Goal: Task Accomplishment & Management: Manage account settings

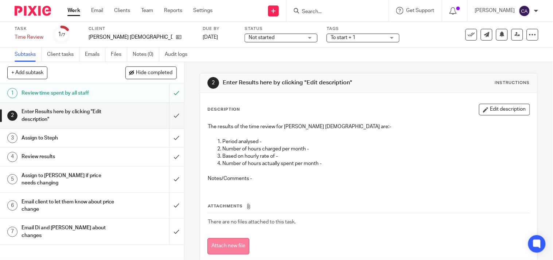
click at [231, 242] on button "Attach new file" at bounding box center [229, 246] width 42 height 16
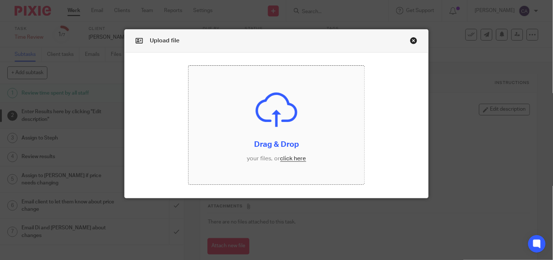
click at [285, 155] on input "file" at bounding box center [277, 125] width 177 height 119
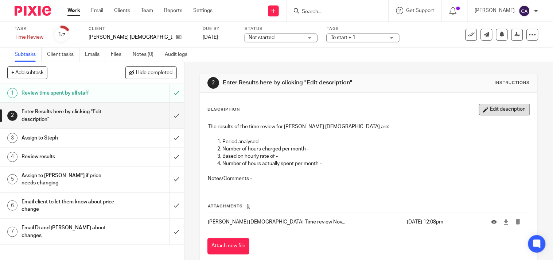
click at [495, 108] on button "Edit description" at bounding box center [504, 110] width 51 height 12
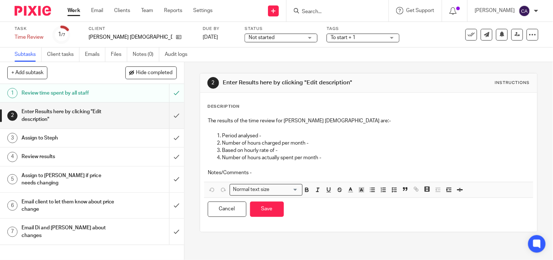
click at [272, 137] on p "Period analysed -" at bounding box center [377, 135] width 308 height 7
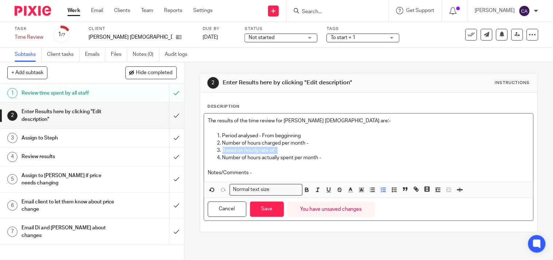
drag, startPoint x: 282, startPoint y: 134, endPoint x: 312, endPoint y: 151, distance: 34.4
click at [313, 151] on ol "Period analysed - From begginning Number of hours charged per month - Based on …" at bounding box center [369, 147] width 322 height 30
drag, startPoint x: 305, startPoint y: 136, endPoint x: 262, endPoint y: 134, distance: 43.9
click at [262, 134] on p "Period analysed - From begginning" at bounding box center [377, 135] width 308 height 7
click at [323, 148] on p "Based on hourly rate of -" at bounding box center [377, 150] width 308 height 7
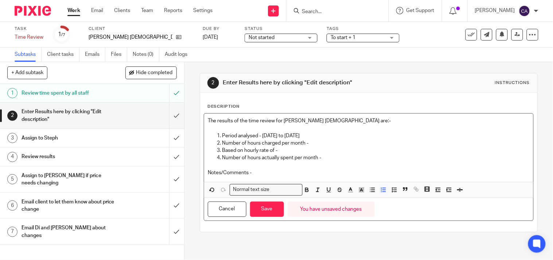
click at [327, 144] on p "Number of hours charged per month -" at bounding box center [377, 142] width 308 height 7
click at [291, 151] on p "Based on hourly rate of -" at bounding box center [377, 150] width 308 height 7
click at [330, 159] on p "Number of hours actually spent per month -" at bounding box center [377, 157] width 308 height 7
click at [282, 176] on p "Notes/Comments -" at bounding box center [369, 172] width 322 height 7
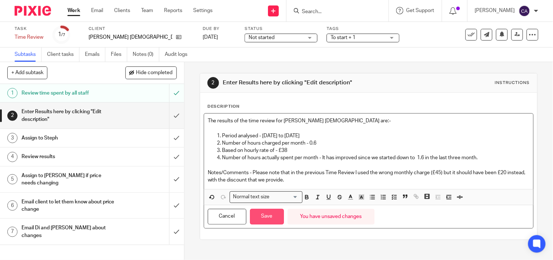
click at [265, 221] on button "Save" at bounding box center [267, 217] width 34 height 16
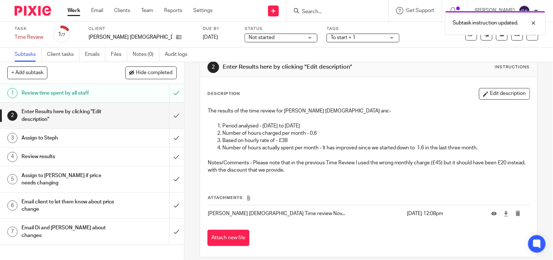
scroll to position [24, 0]
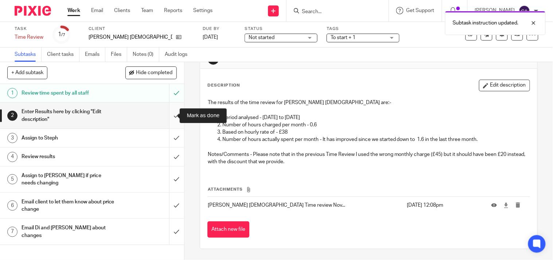
click at [164, 116] on input "submit" at bounding box center [92, 116] width 184 height 26
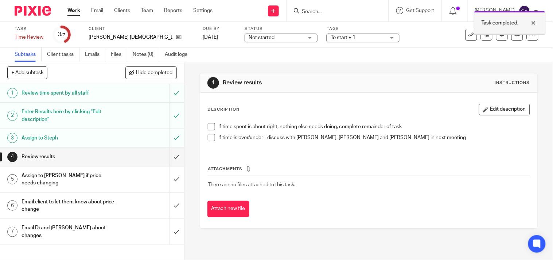
click at [532, 24] on div at bounding box center [529, 23] width 20 height 9
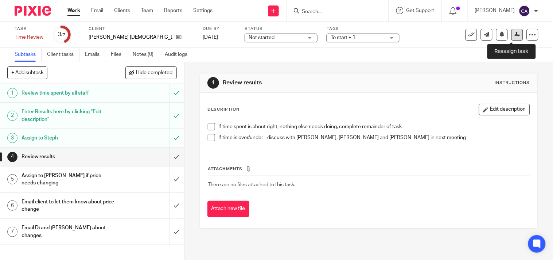
click at [512, 36] on link at bounding box center [518, 35] width 12 height 12
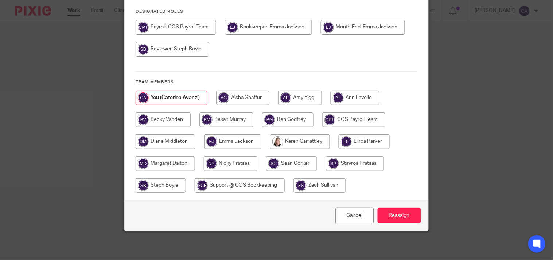
scroll to position [91, 0]
click at [148, 181] on input "radio" at bounding box center [161, 185] width 50 height 15
radio input "true"
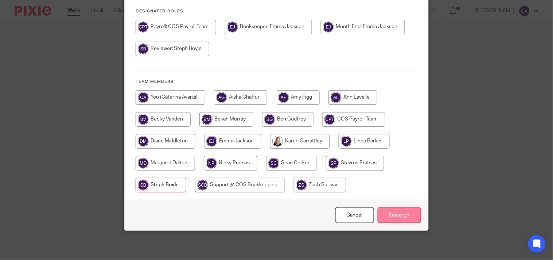
click at [406, 211] on input "Reassign" at bounding box center [399, 215] width 43 height 16
